Goal: Task Accomplishment & Management: Use online tool/utility

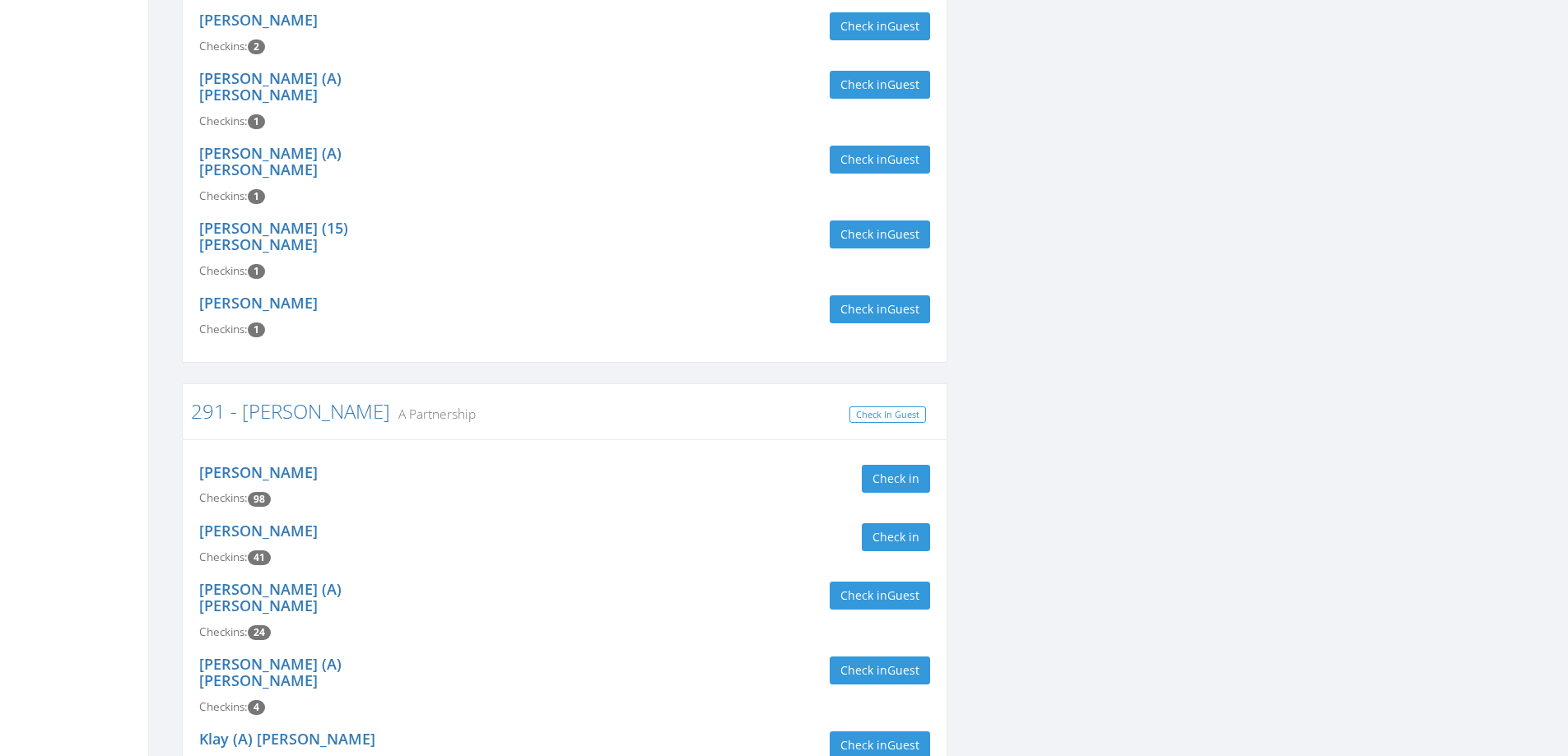
scroll to position [741, 0]
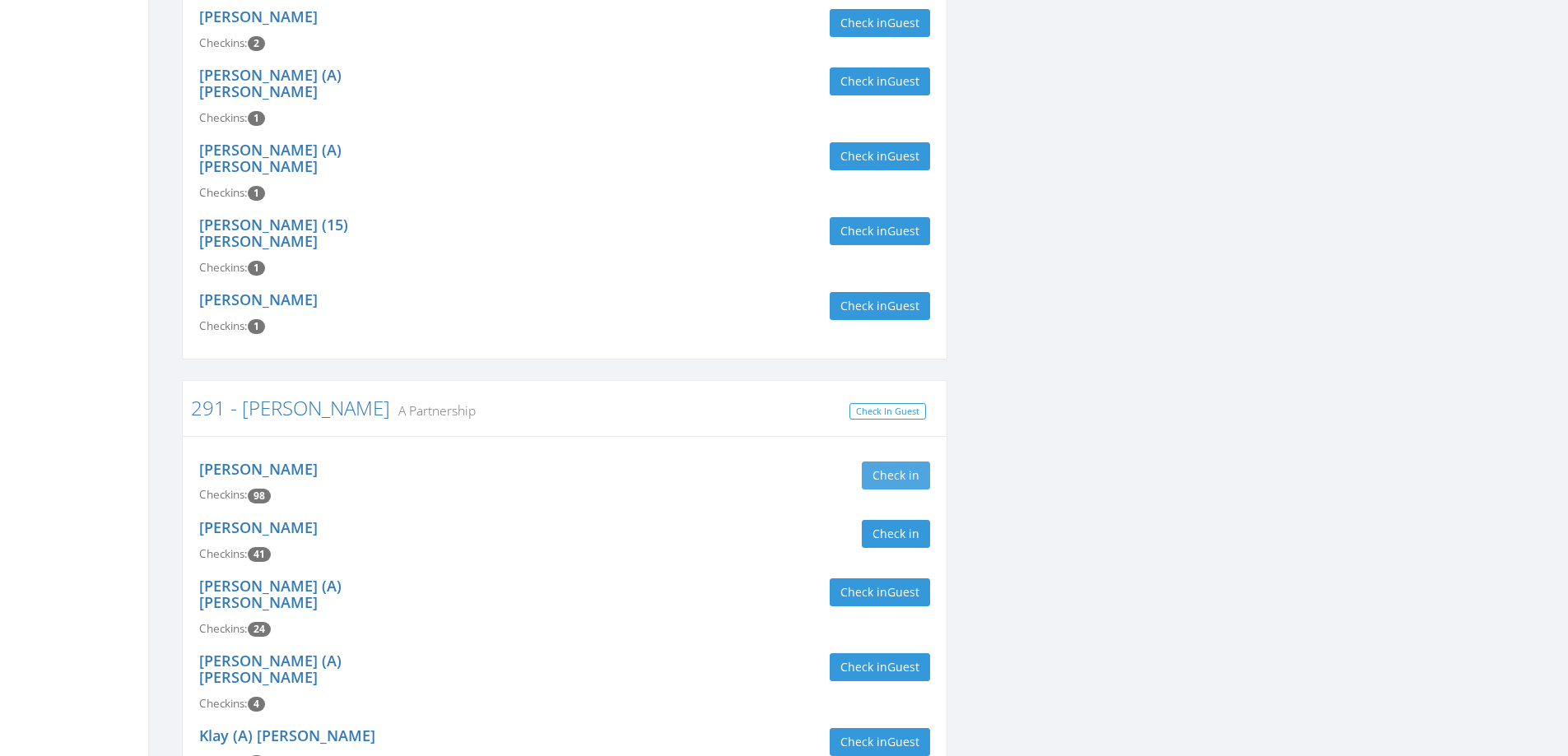
type input "[PERSON_NAME]"
click at [917, 462] on button "Check in" at bounding box center [896, 475] width 68 height 28
click at [912, 520] on button "Check in" at bounding box center [896, 534] width 68 height 28
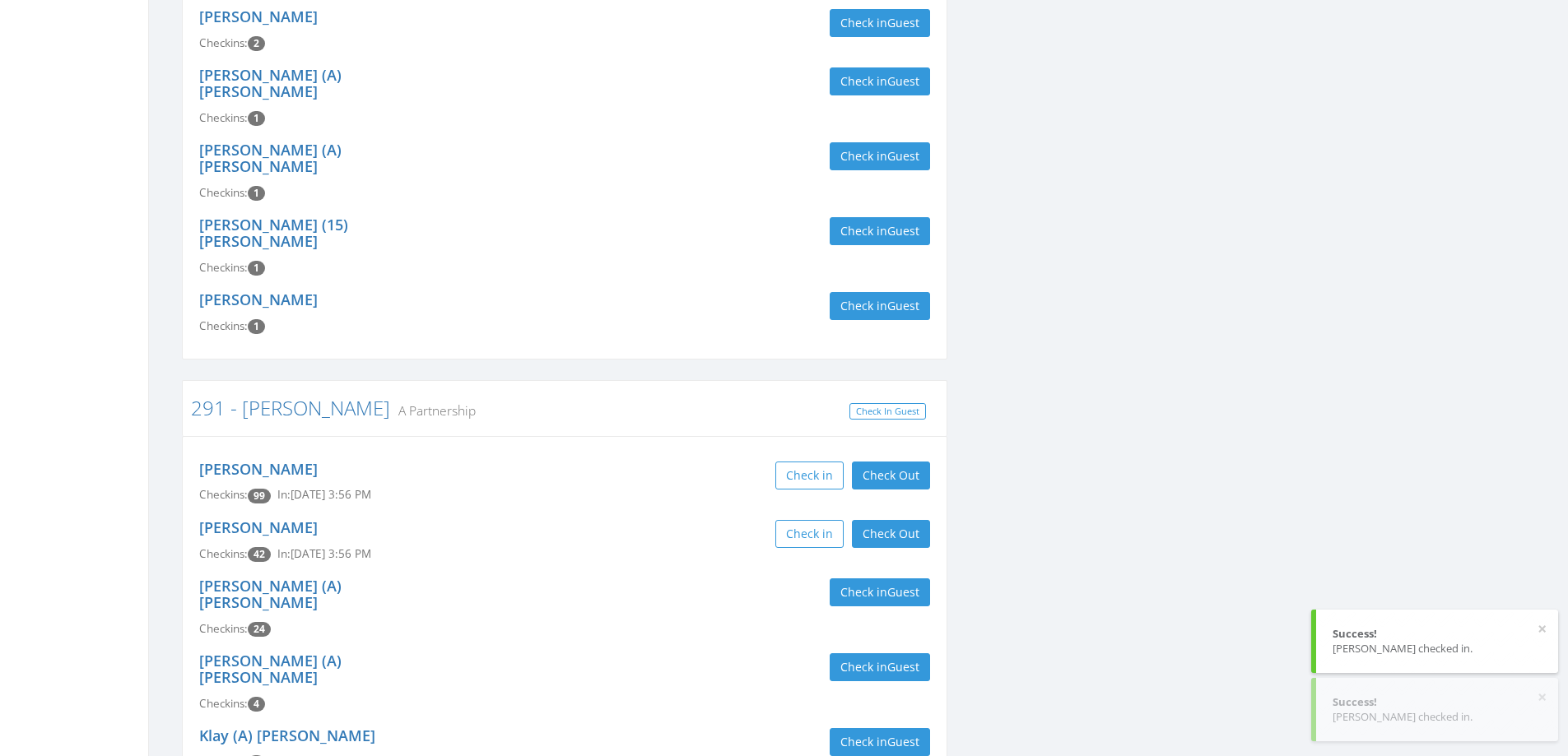
click at [566, 520] on div "Check in Check Out Check Out" at bounding box center [754, 534] width 378 height 28
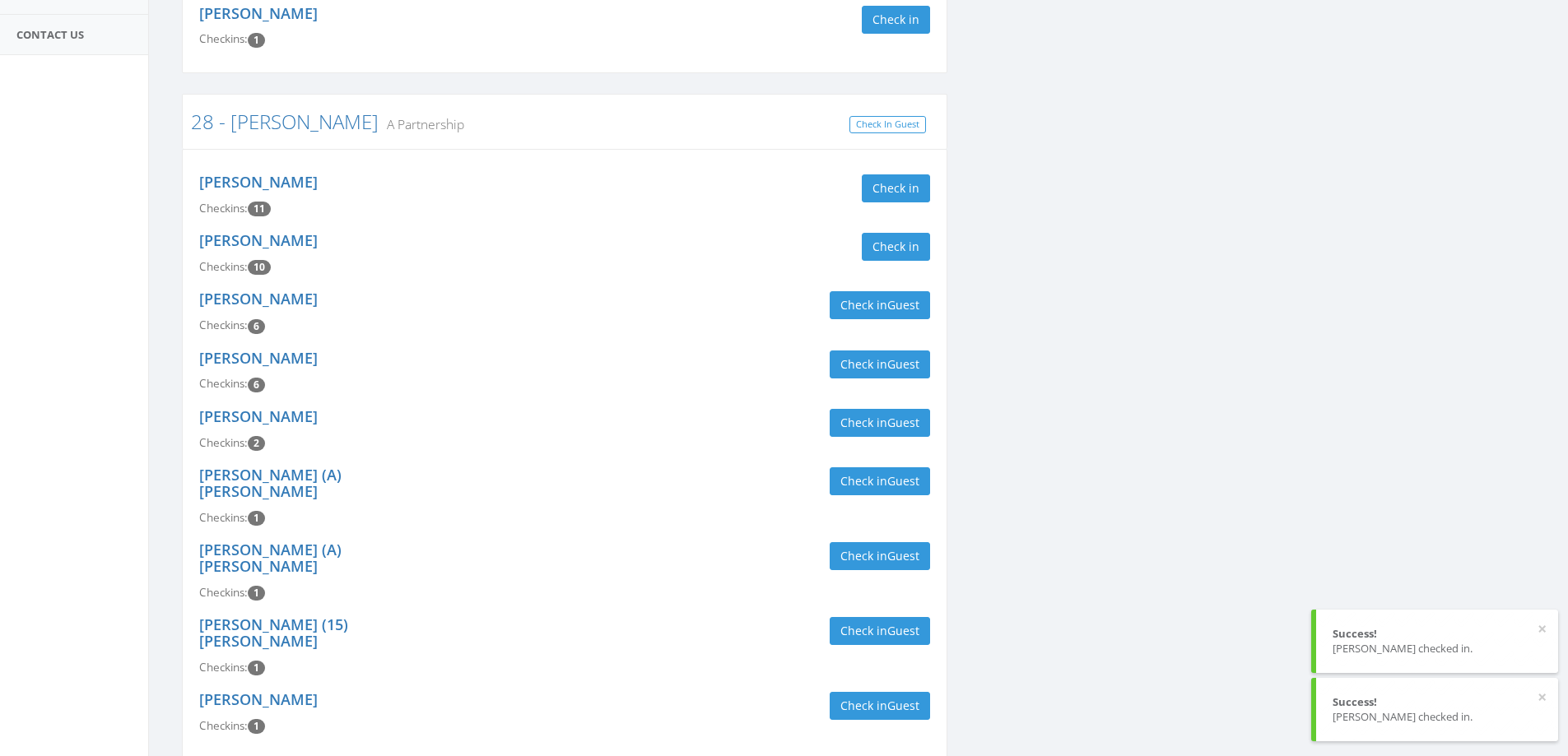
scroll to position [0, 0]
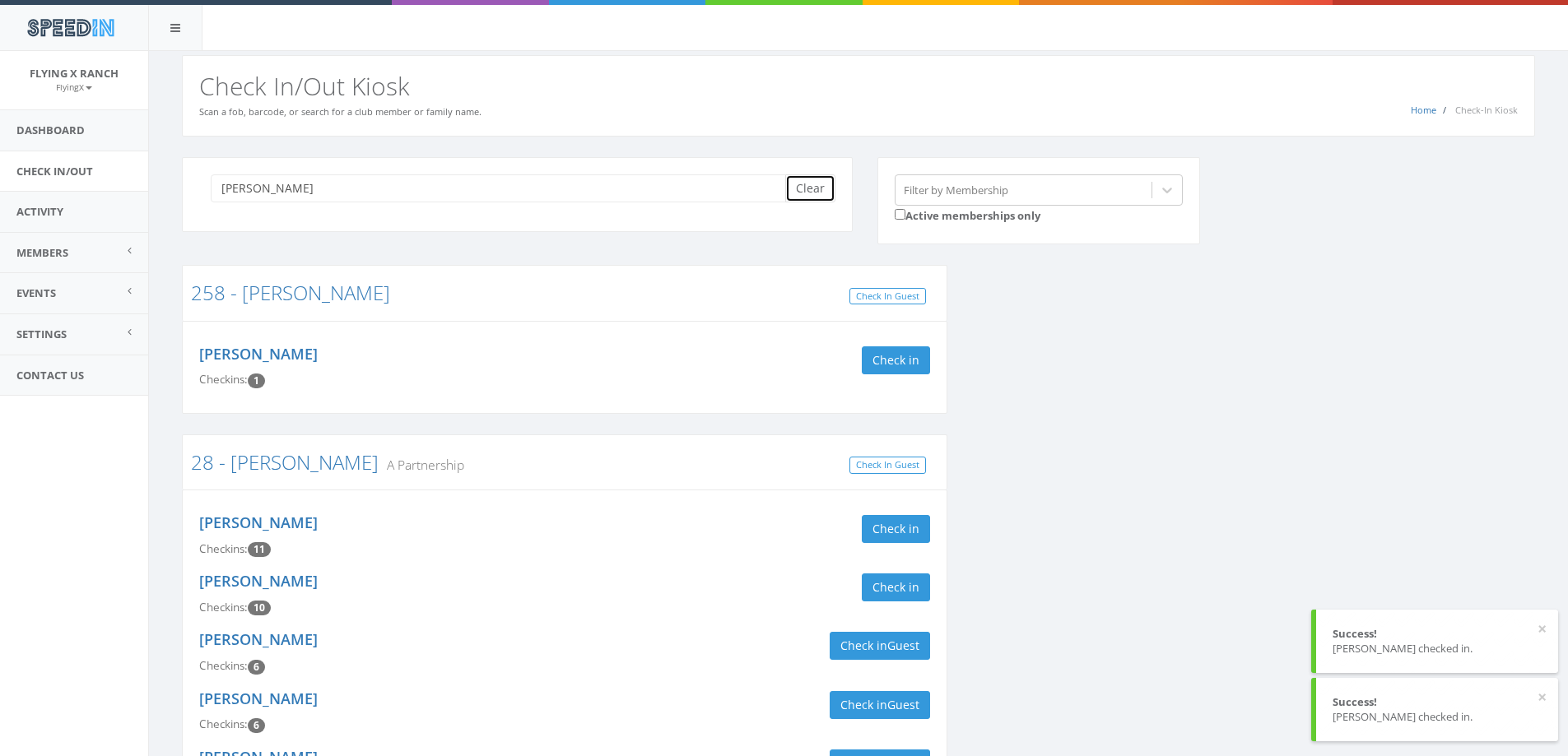
click at [819, 191] on button "Clear" at bounding box center [811, 188] width 50 height 28
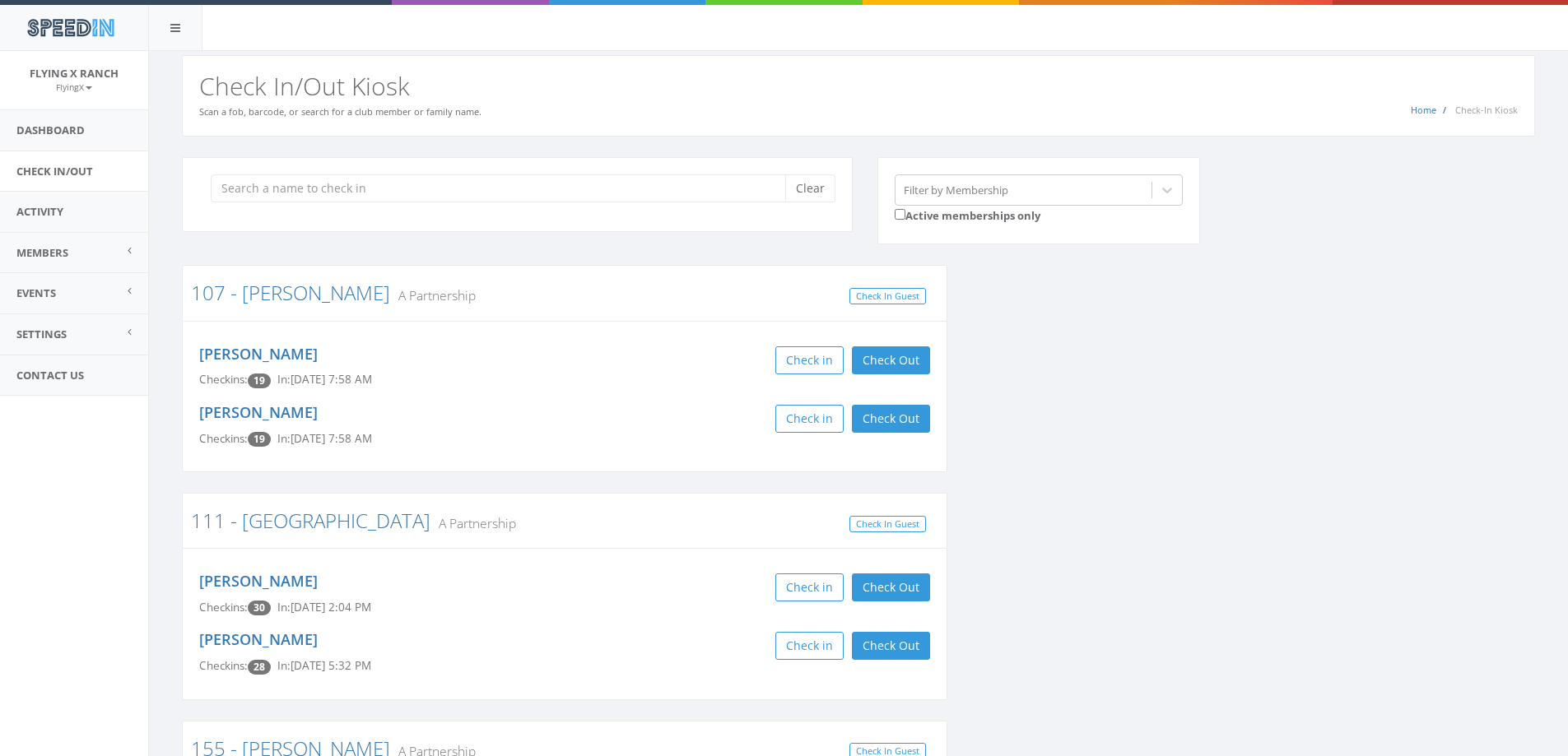
click at [827, 91] on h2 "Check In/Out Kiosk" at bounding box center [859, 85] width 1319 height 27
click at [49, 123] on link "Dashboard" at bounding box center [74, 131] width 148 height 40
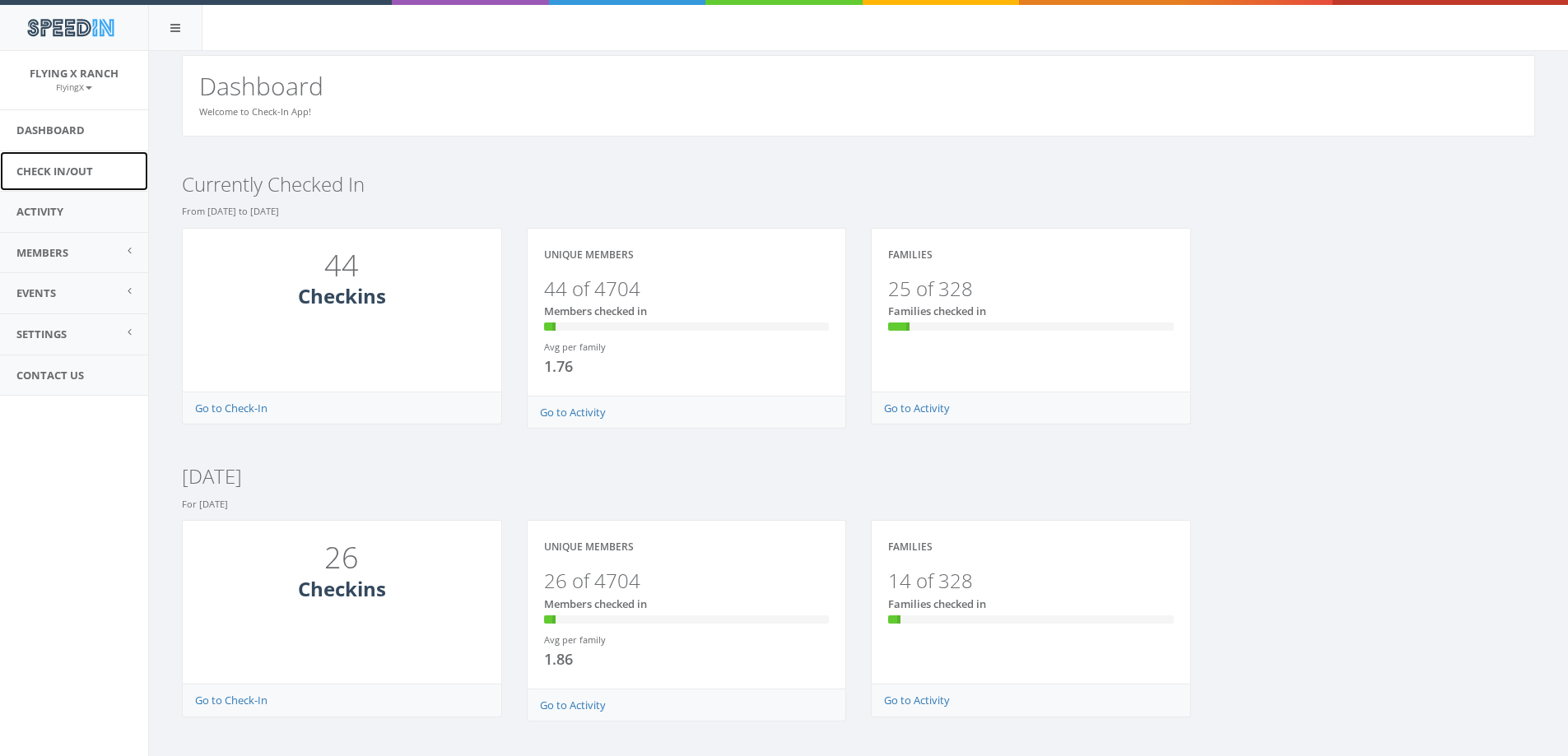
click at [56, 167] on link "Check In/Out" at bounding box center [74, 172] width 148 height 40
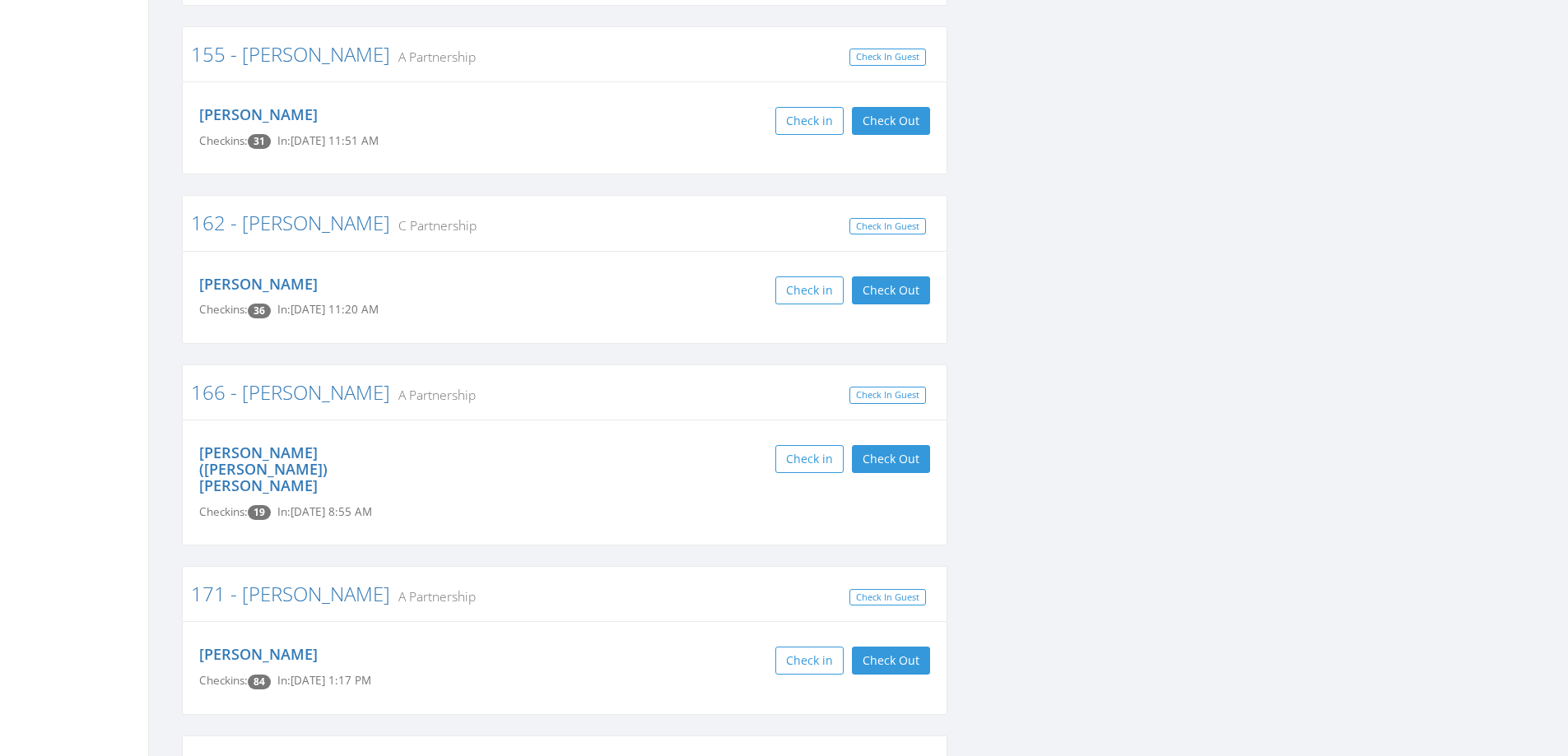
scroll to position [823, 0]
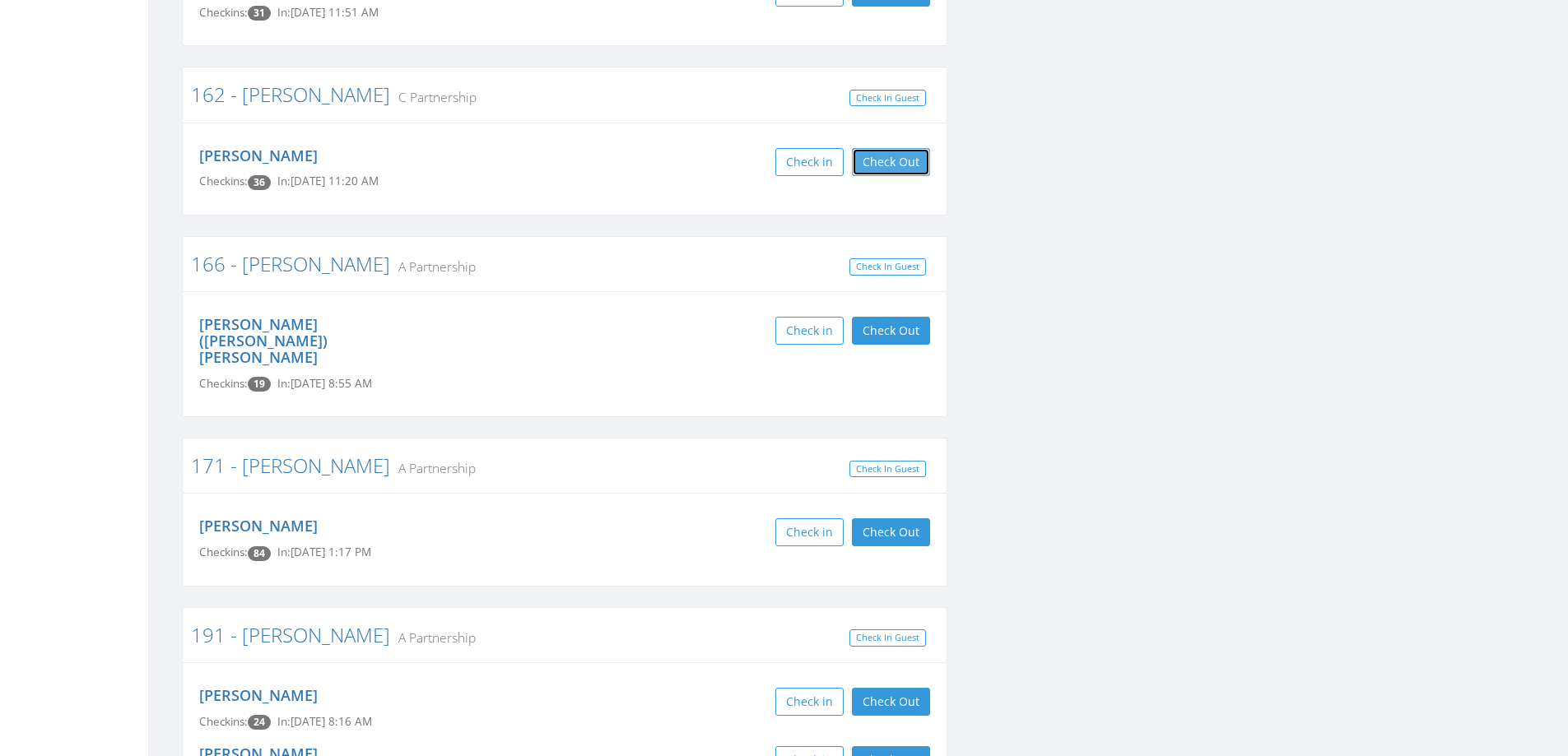
click at [919, 158] on button "Check Out" at bounding box center [890, 162] width 78 height 28
click at [522, 211] on div "Robert Haefner Checkins: 36 Check in" at bounding box center [564, 168] width 766 height 93
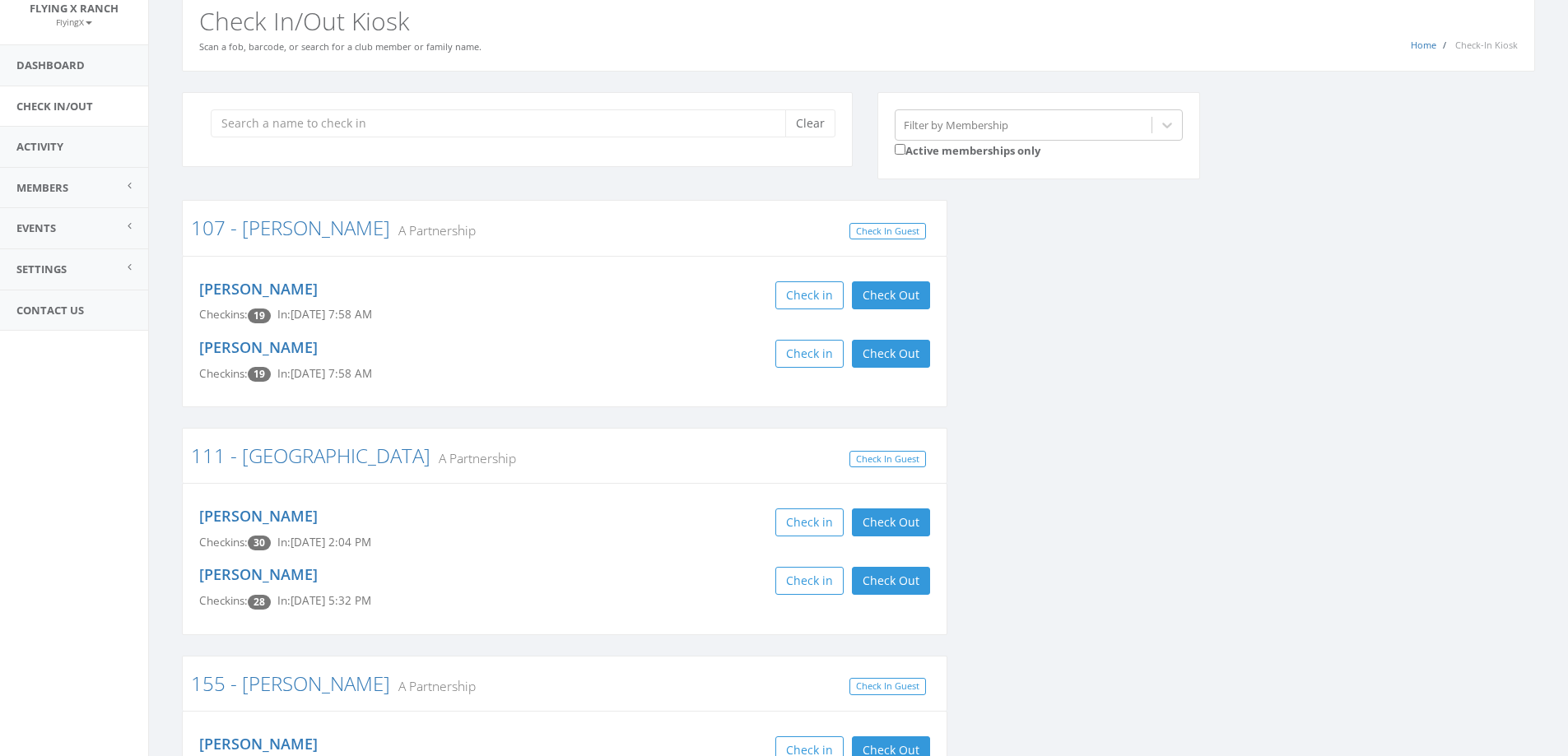
scroll to position [0, 0]
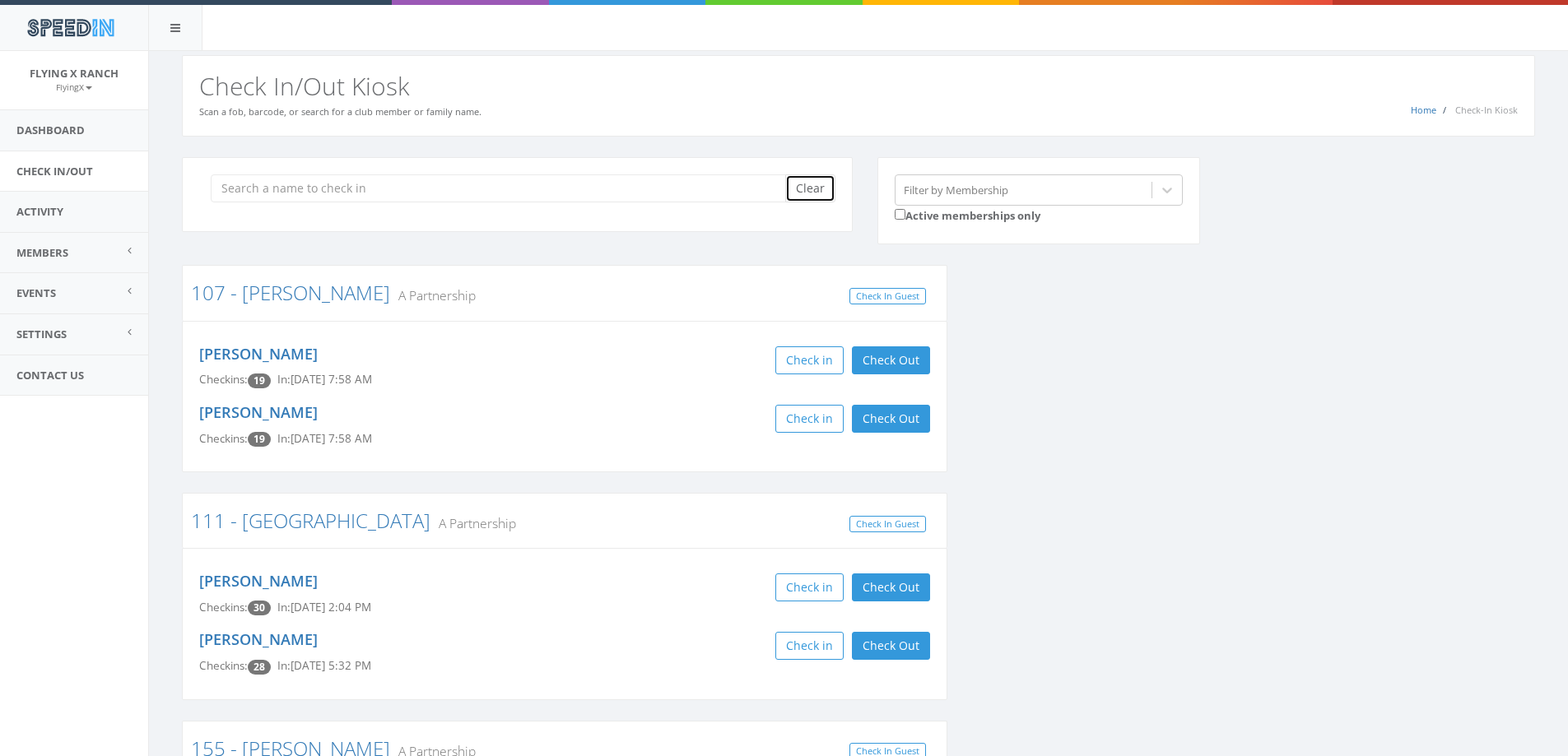
click at [812, 184] on button "Clear" at bounding box center [811, 188] width 50 height 28
